Goal: Information Seeking & Learning: Learn about a topic

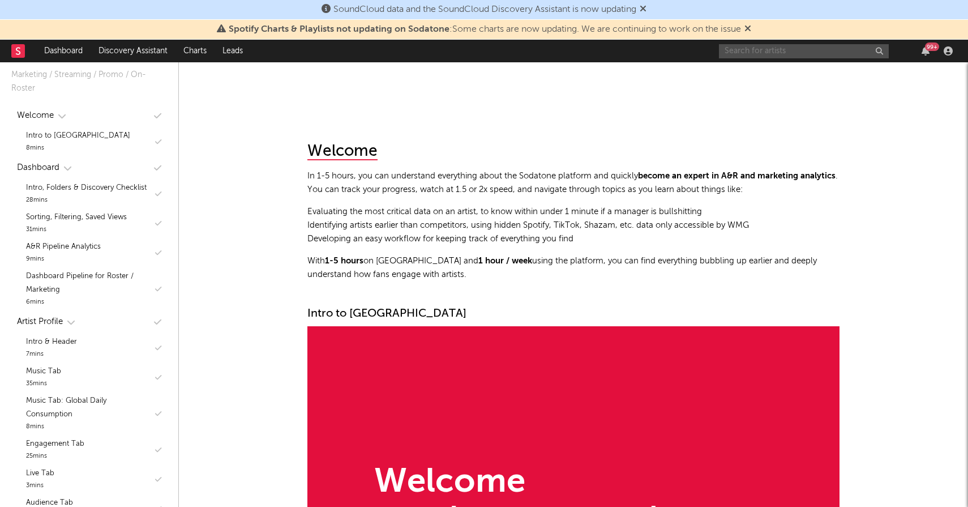
click at [780, 53] on input "text" at bounding box center [804, 51] width 170 height 14
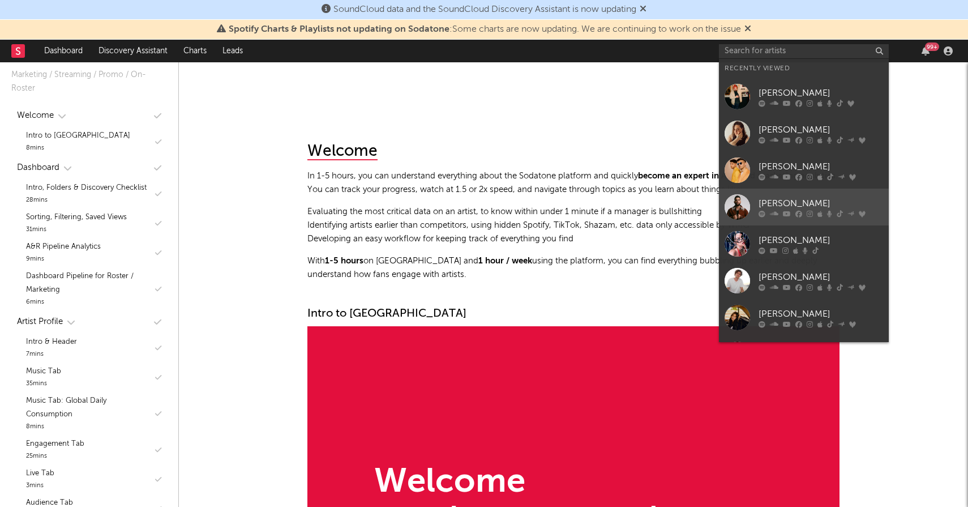
click at [782, 203] on div "[PERSON_NAME]" at bounding box center [821, 203] width 125 height 14
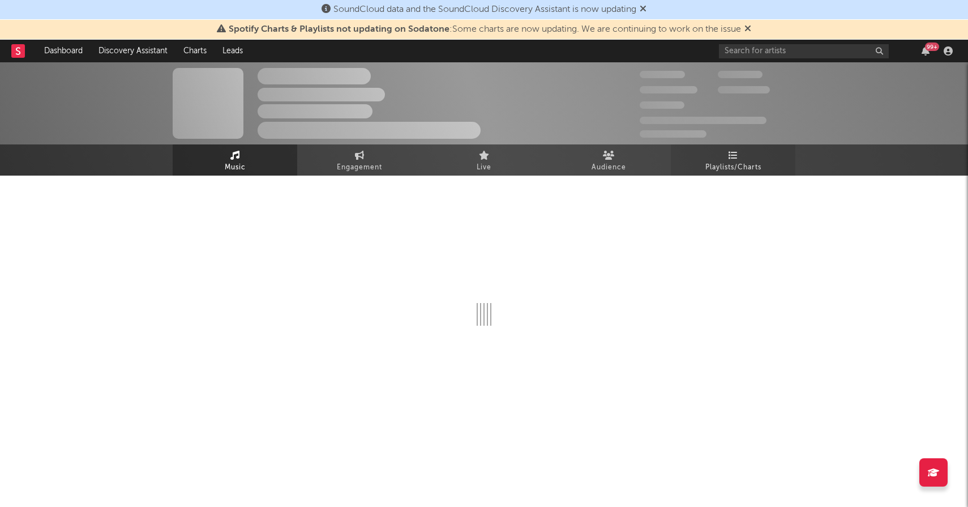
click at [737, 168] on span "Playlists/Charts" at bounding box center [733, 168] width 56 height 14
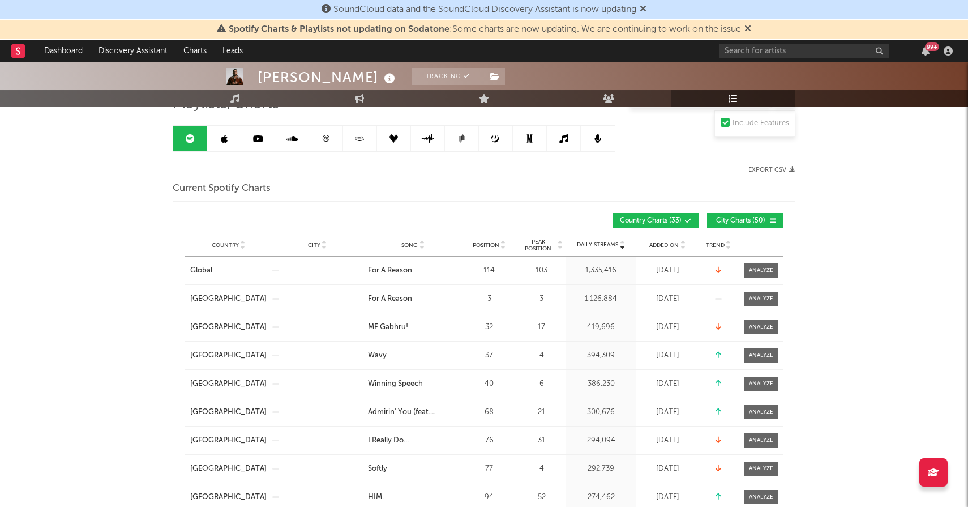
scroll to position [161, 0]
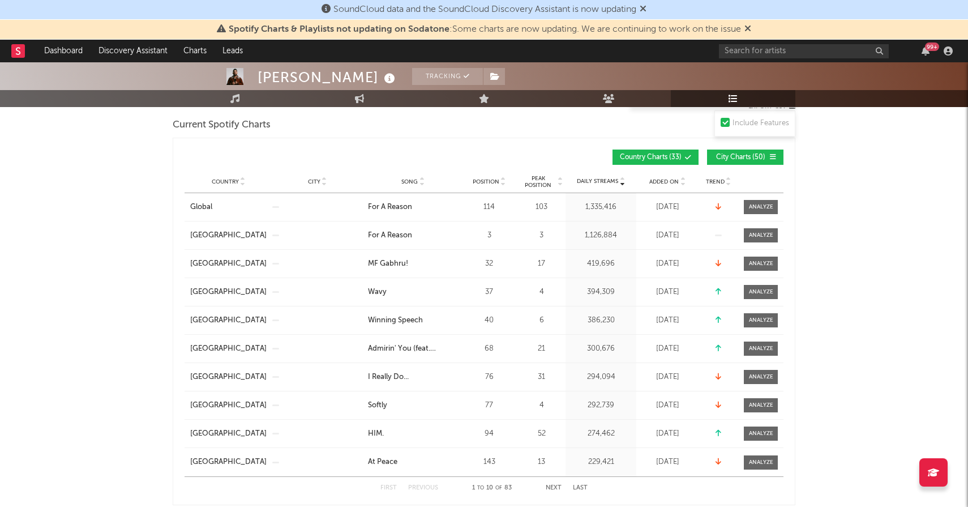
click at [718, 160] on span "City Charts ( 50 )" at bounding box center [740, 157] width 52 height 7
click at [662, 177] on div "Added On" at bounding box center [667, 181] width 57 height 8
click at [662, 182] on span "Added On" at bounding box center [663, 181] width 29 height 7
click at [661, 182] on span "Added On" at bounding box center [663, 181] width 29 height 7
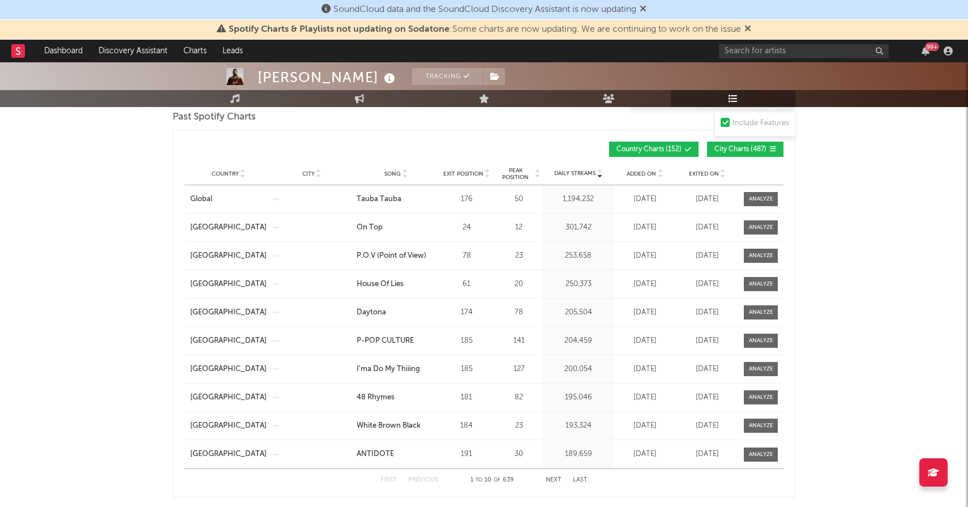
scroll to position [1389, 0]
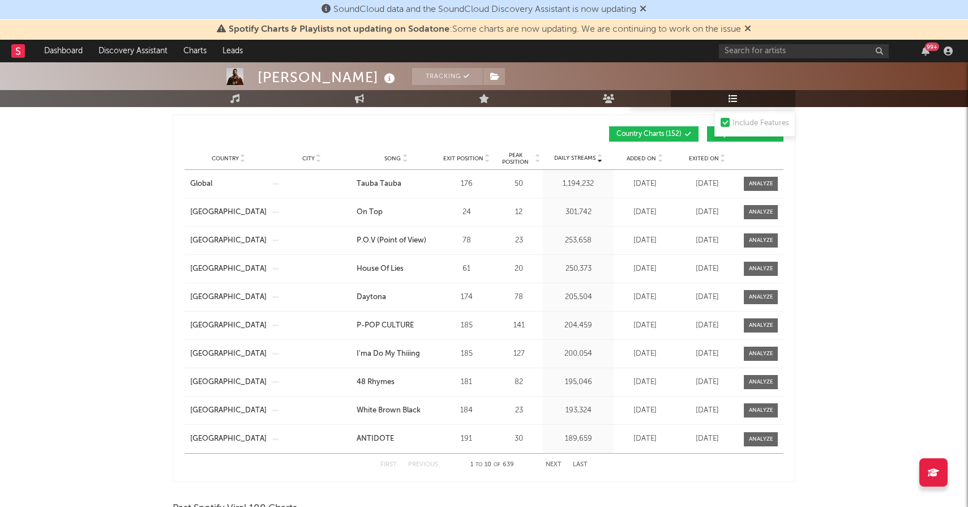
click at [700, 158] on span "Exited On" at bounding box center [704, 158] width 30 height 7
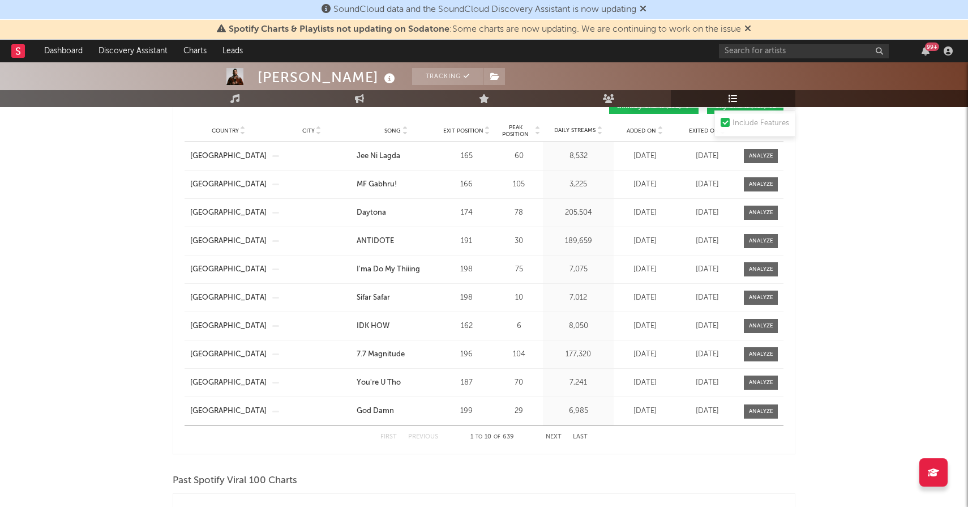
scroll to position [1425, 0]
